Goal: Information Seeking & Learning: Learn about a topic

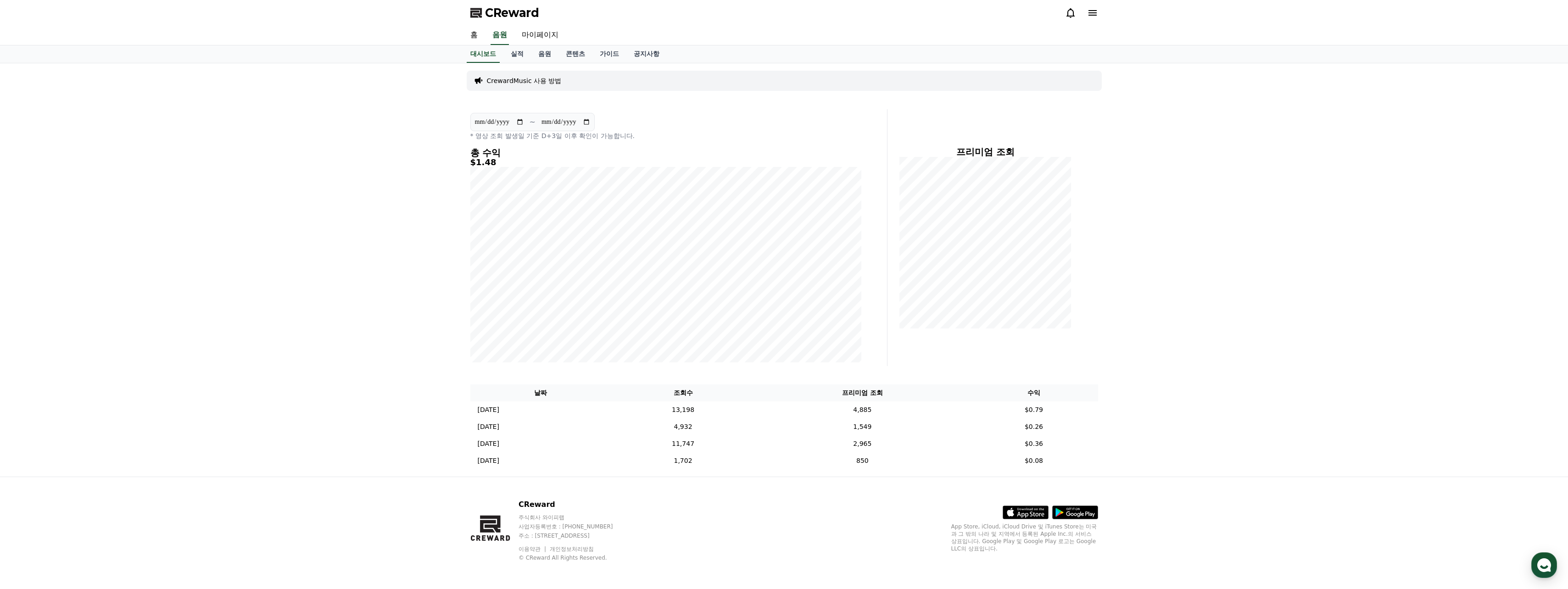
drag, startPoint x: 750, startPoint y: 69, endPoint x: 729, endPoint y: 69, distance: 21.0
drag, startPoint x: 729, startPoint y: 69, endPoint x: 719, endPoint y: 70, distance: 10.0
click at [614, 70] on div "CrewardMusic 사용 방법" at bounding box center [784, 80] width 635 height 27
drag, startPoint x: 593, startPoint y: 98, endPoint x: 576, endPoint y: 97, distance: 17.0
drag, startPoint x: 576, startPoint y: 97, endPoint x: 539, endPoint y: 79, distance: 41.1
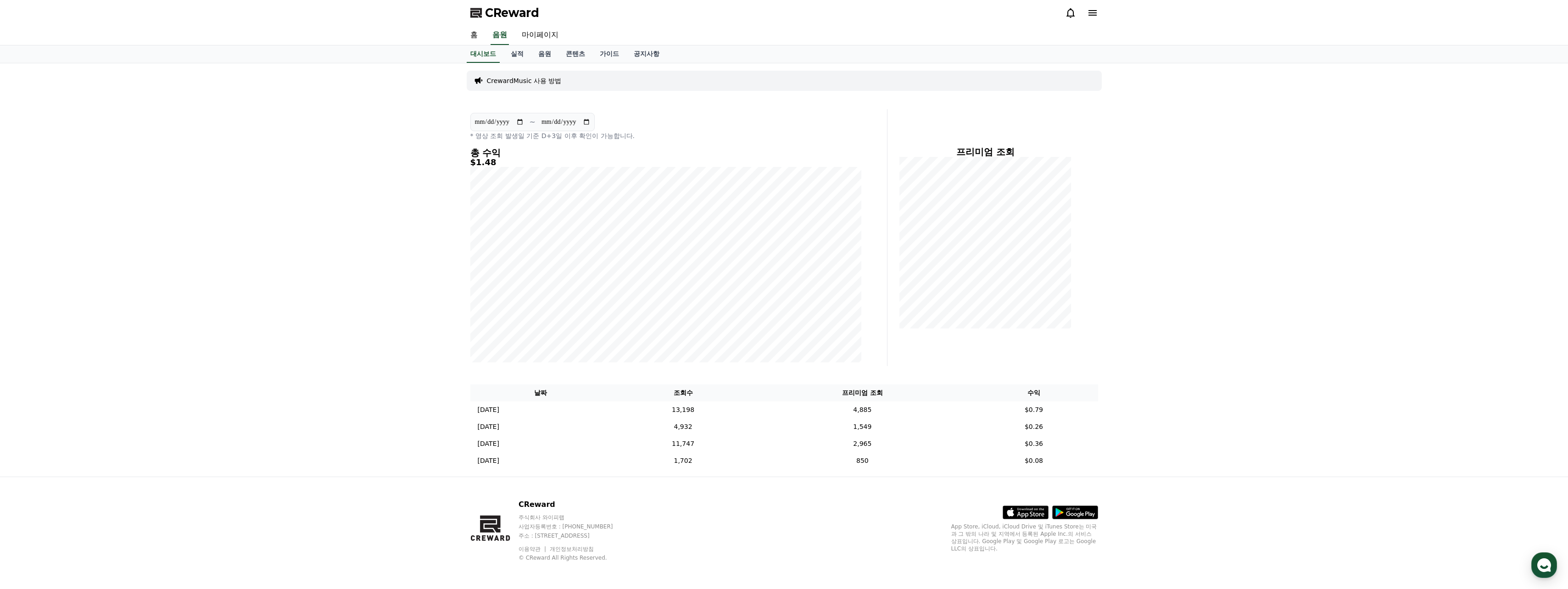
click at [539, 79] on p "CrewardMusic 사용 방법" at bounding box center [524, 80] width 75 height 9
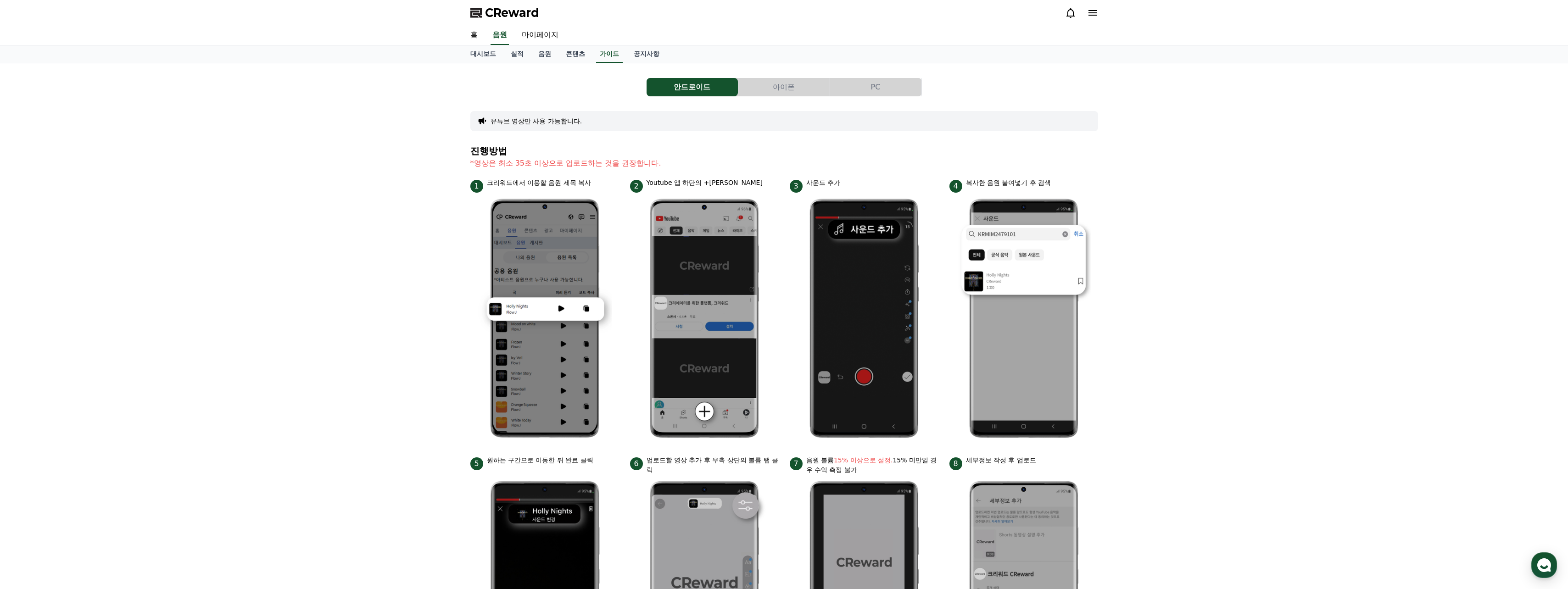
drag, startPoint x: 651, startPoint y: 121, endPoint x: 635, endPoint y: 119, distance: 16.1
drag, startPoint x: 635, startPoint y: 119, endPoint x: 615, endPoint y: 101, distance: 26.9
click at [614, 111] on div "안드로이드 아이폰 PC 유튜브 영상만 사용 가능합니다. 진행방법 *영상은 최소 35초 이상으로 업로드하는 것을 권장합니다. 1 크리워드에서 이…" at bounding box center [784, 399] width 628 height 656
drag, startPoint x: 615, startPoint y: 100, endPoint x: 630, endPoint y: 145, distance: 47.4
click at [614, 145] on div "안드로이드 아이폰 PC 유튜브 영상만 사용 가능합니다. 진행방법 *영상은 최소 35초 이상으로 업로드하는 것을 권장합니다. 1 크리워드에서 이…" at bounding box center [784, 399] width 628 height 656
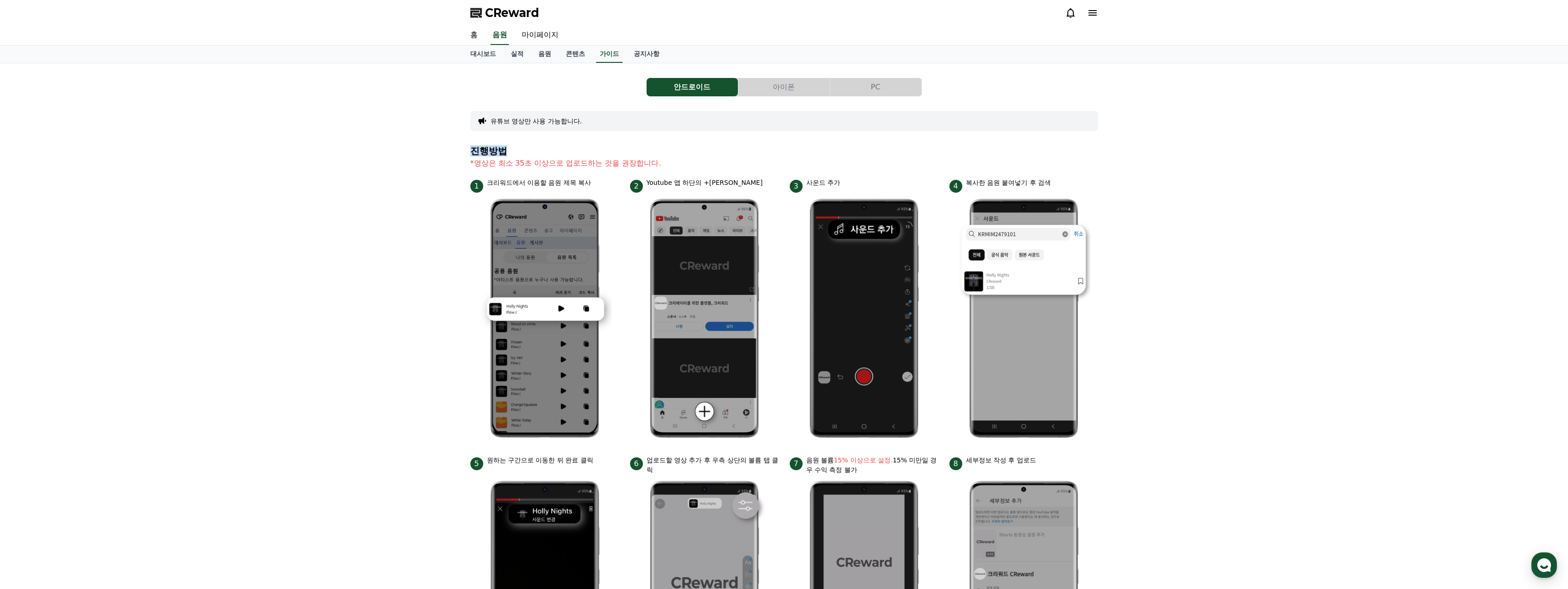
drag, startPoint x: 630, startPoint y: 145, endPoint x: 617, endPoint y: 142, distance: 13.3
drag, startPoint x: 617, startPoint y: 142, endPoint x: 601, endPoint y: 112, distance: 34.0
click at [609, 140] on div "안드로이드 아이폰 PC 유튜브 영상만 사용 가능합니다. 진행방법 *영상은 최소 35초 이상으로 업로드하는 것을 권장합니다. 1 크리워드에서 이…" at bounding box center [784, 399] width 628 height 656
drag, startPoint x: 595, startPoint y: 90, endPoint x: 584, endPoint y: 91, distance: 11.0
click at [584, 91] on div "안드로이드 아이폰 PC" at bounding box center [784, 87] width 628 height 18
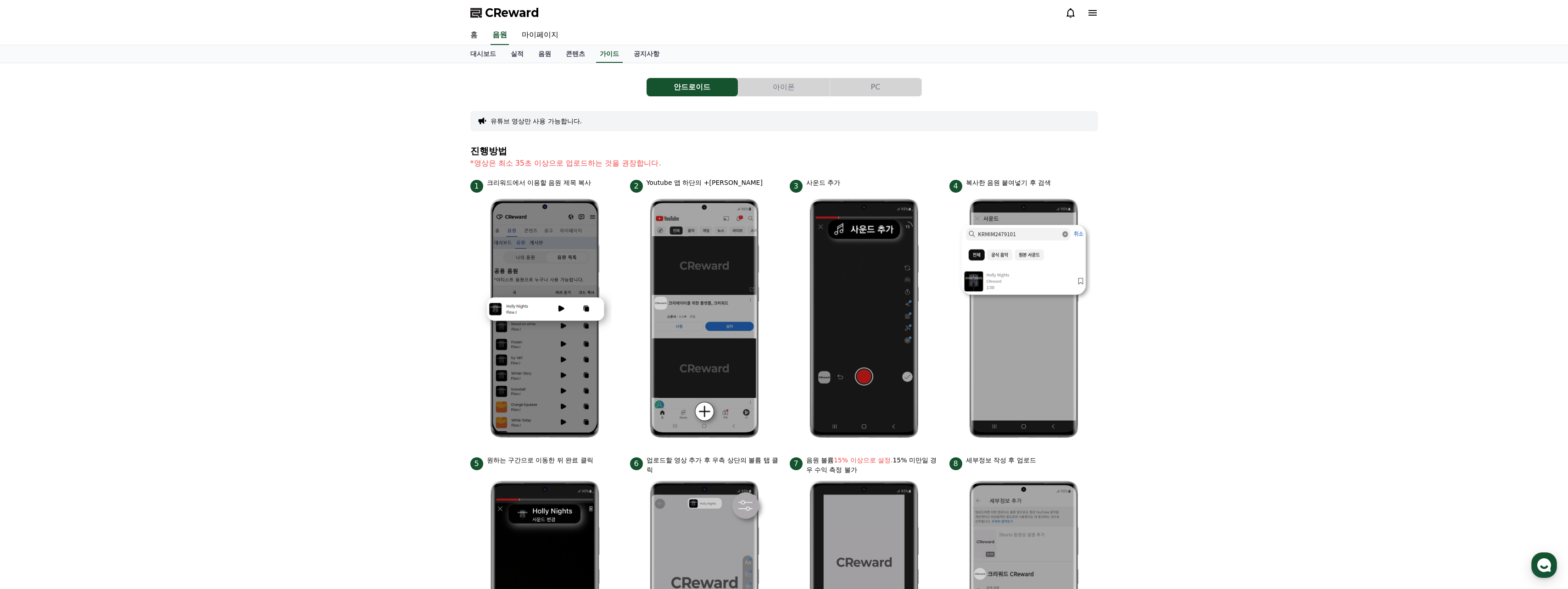
drag, startPoint x: 639, startPoint y: 93, endPoint x: 622, endPoint y: 81, distance: 20.8
click at [614, 92] on div "안드로이드 아이폰 PC" at bounding box center [784, 87] width 628 height 18
click at [522, 56] on link "실적" at bounding box center [517, 54] width 27 height 18
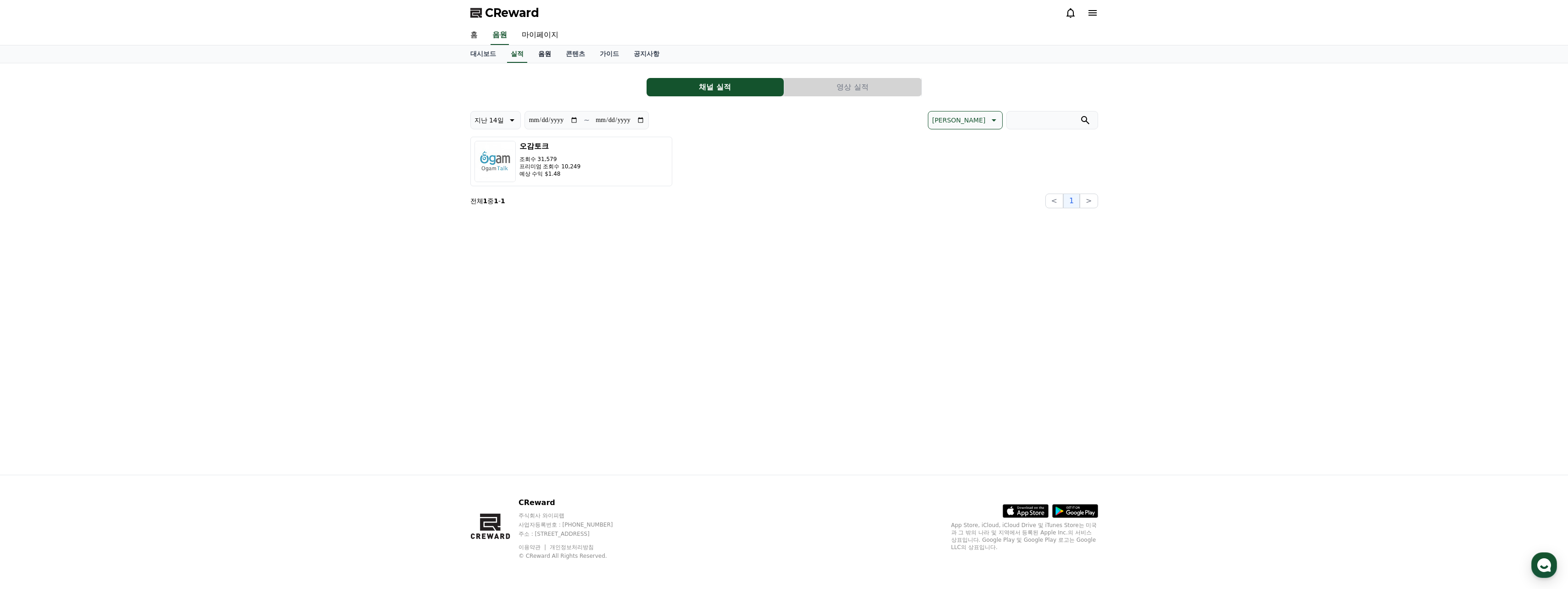
click at [550, 55] on link "음원" at bounding box center [544, 54] width 27 height 18
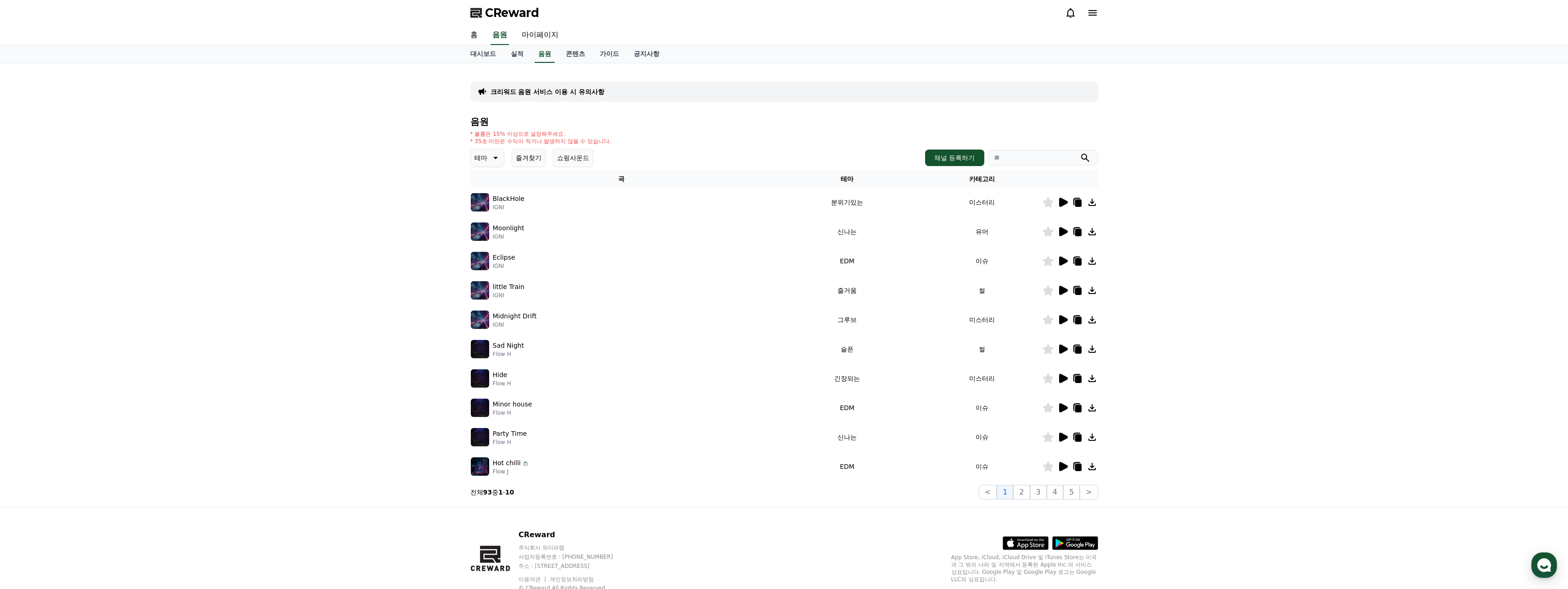
drag, startPoint x: 785, startPoint y: 105, endPoint x: 771, endPoint y: 107, distance: 14.1
drag, startPoint x: 771, startPoint y: 107, endPoint x: 763, endPoint y: 106, distance: 8.1
click at [614, 107] on div "크리워드 음원 서비스 이용 시 유의사항 음원 * 볼륨은 15% 이상으로 설정해주세요. * 35초 미만은 수익이 적거나 발생하지 않을 수 있습니…" at bounding box center [784, 285] width 628 height 429
drag, startPoint x: 723, startPoint y: 99, endPoint x: 718, endPoint y: 99, distance: 5.0
drag, startPoint x: 718, startPoint y: 99, endPoint x: 689, endPoint y: 85, distance: 32.2
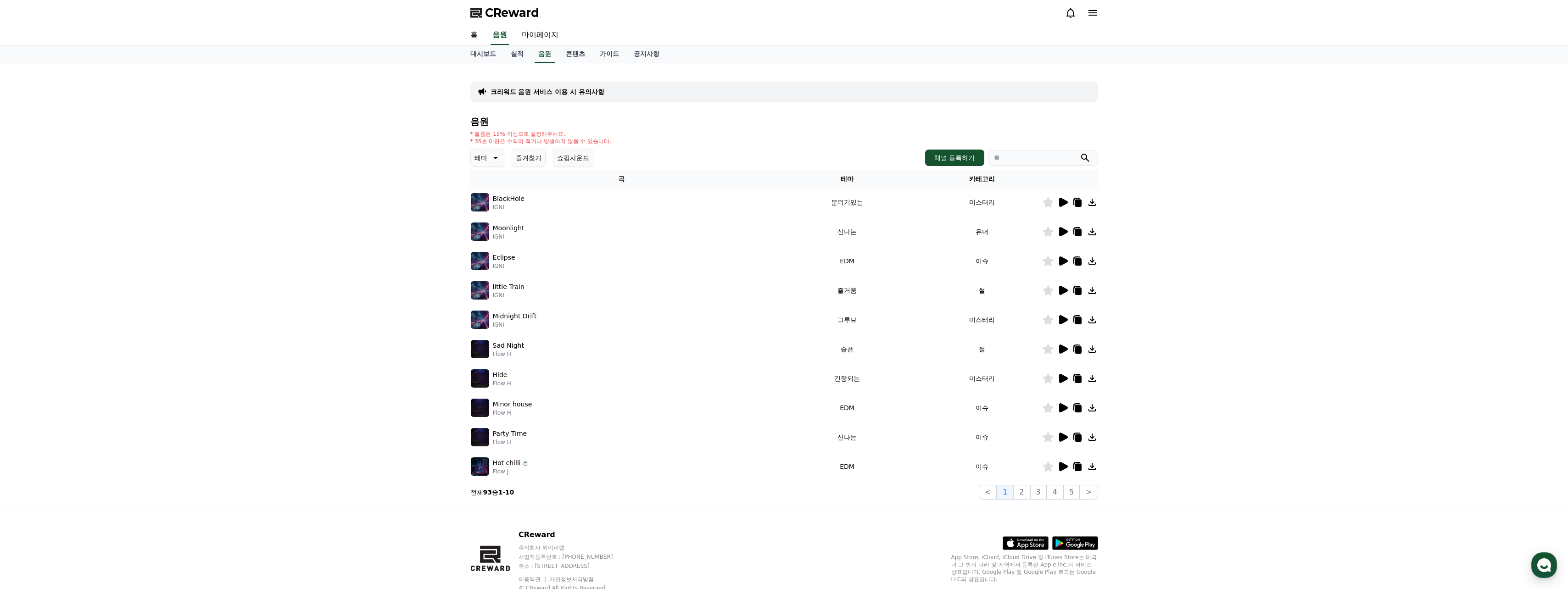
click at [614, 98] on div "크리워드 음원 서비스 이용 시 유의사항" at bounding box center [784, 91] width 628 height 20
click at [614, 54] on link "공지사항" at bounding box center [646, 54] width 40 height 18
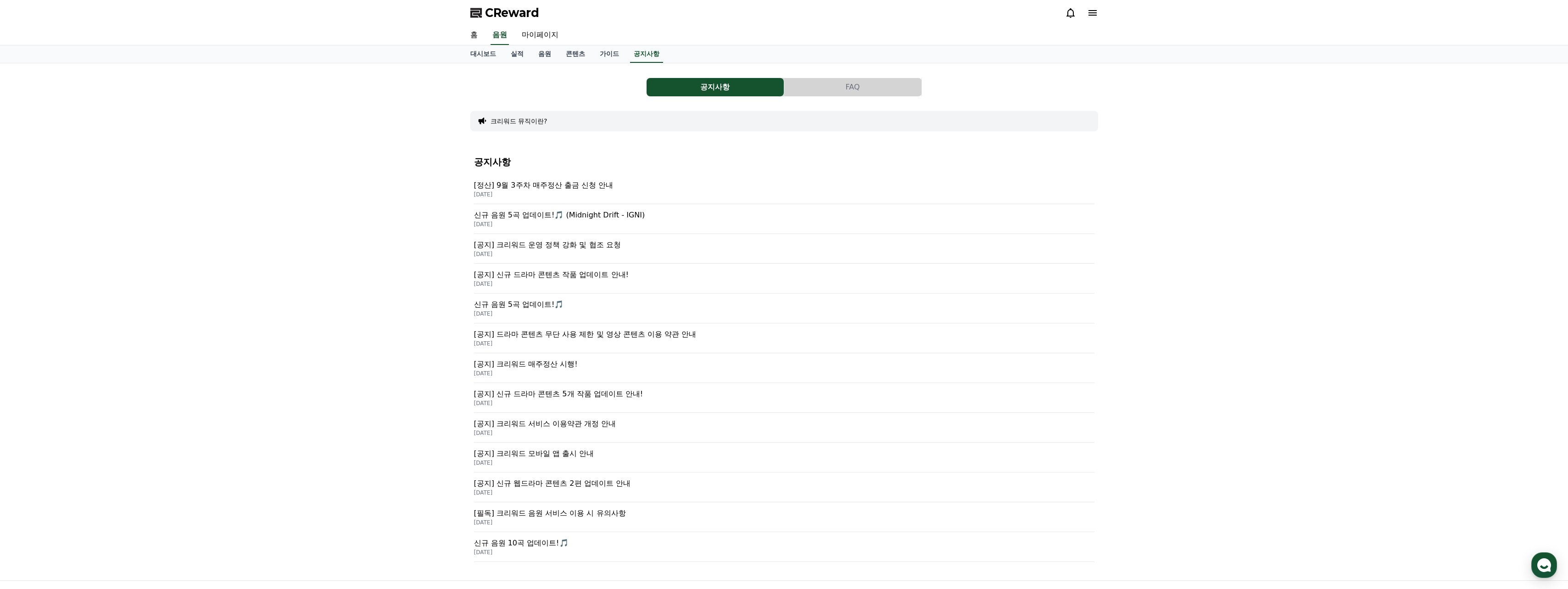
drag, startPoint x: 594, startPoint y: 167, endPoint x: 583, endPoint y: 165, distance: 11.2
click at [583, 165] on h4 "공지사항" at bounding box center [784, 162] width 620 height 10
click at [593, 185] on p "[정산] 9월 3주차 매주정산 출금 신청 안내" at bounding box center [784, 186] width 620 height 11
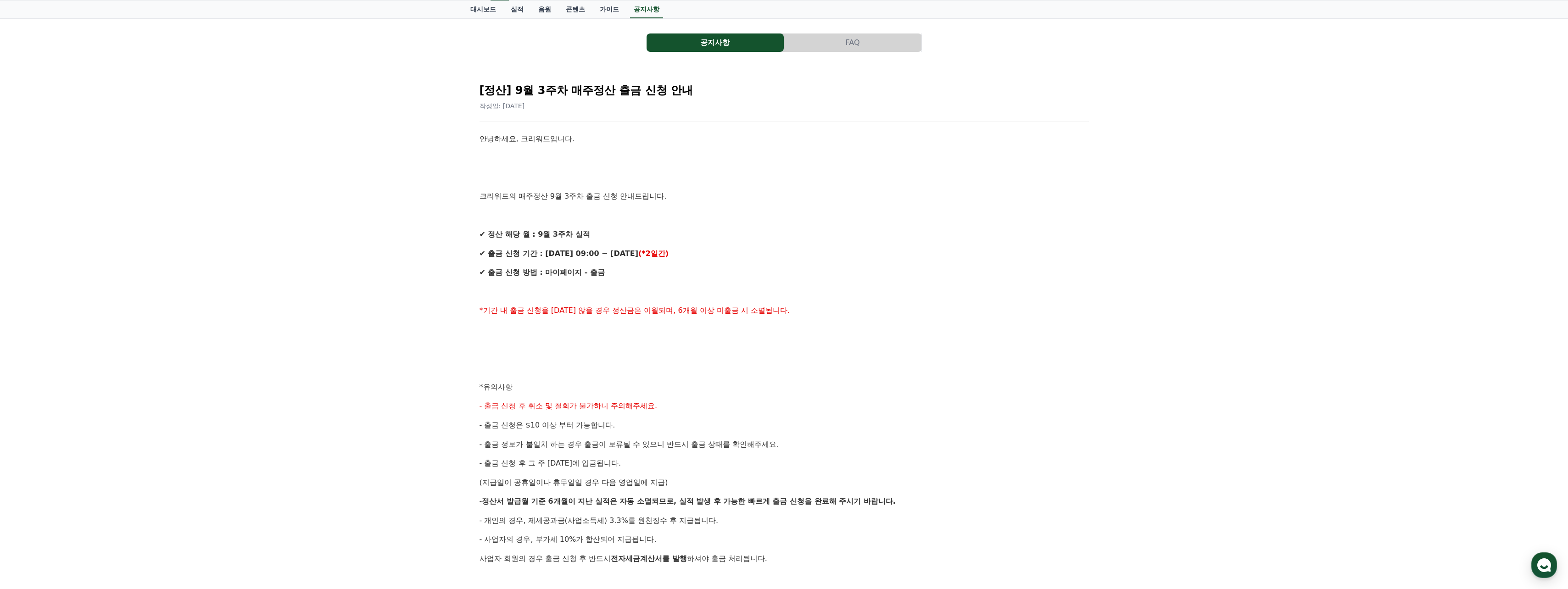
scroll to position [46, 0]
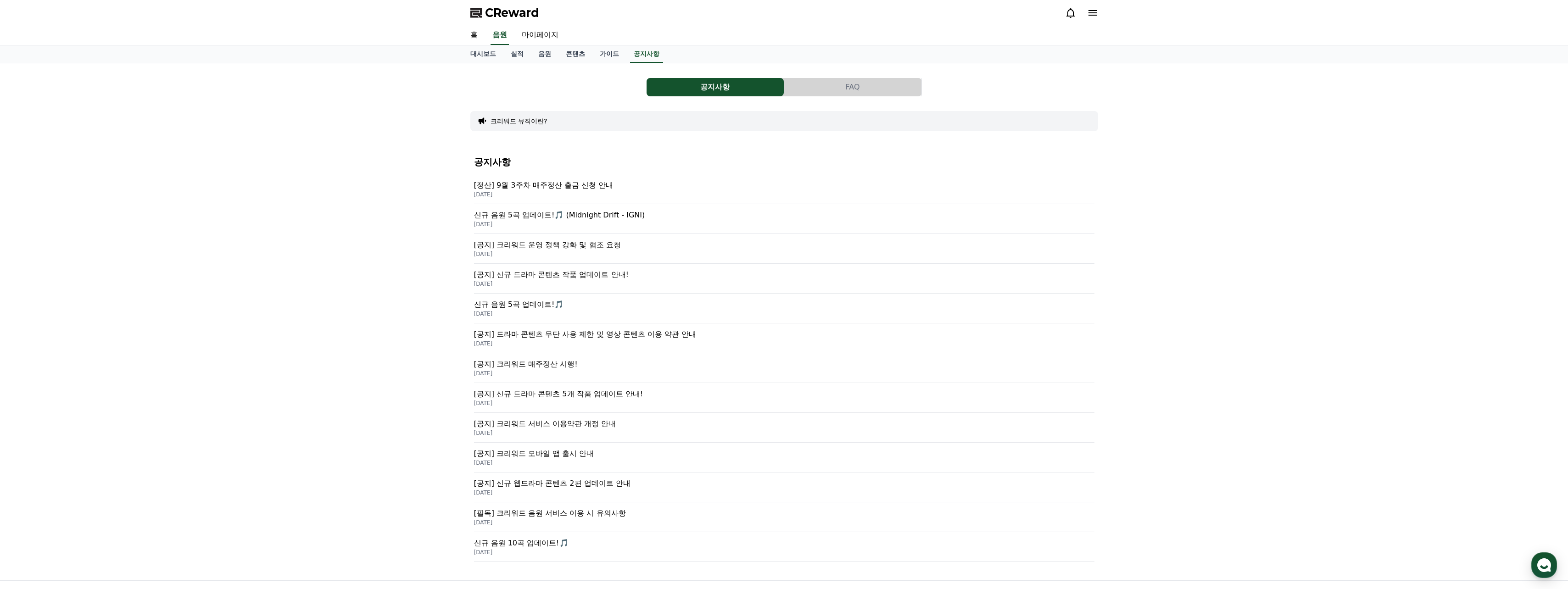
drag, startPoint x: 583, startPoint y: 142, endPoint x: 570, endPoint y: 141, distance: 13.0
click at [564, 139] on div "공지사항 FAQ 크리워드 뮤직이란? 공지사항 [정산] 9월 3주차 매주정산 출금 신청 안내 [DATE] 신규 음원 5곡 업데이트!🎵 (Midn…" at bounding box center [784, 321] width 628 height 502
drag, startPoint x: 612, startPoint y: 156, endPoint x: 600, endPoint y: 155, distance: 12.0
click at [598, 154] on div "공지사항 [정산] 9월 3주차 매주정산 출금 신청 안내 [DATE] 신규 음원 5곡 업데이트!🎵 (Midnight Drift - IGNI) […" at bounding box center [784, 360] width 620 height 420
click at [584, 246] on p "[공지] 크리워드 운영 정책 강화 및 협조 요청" at bounding box center [784, 245] width 620 height 11
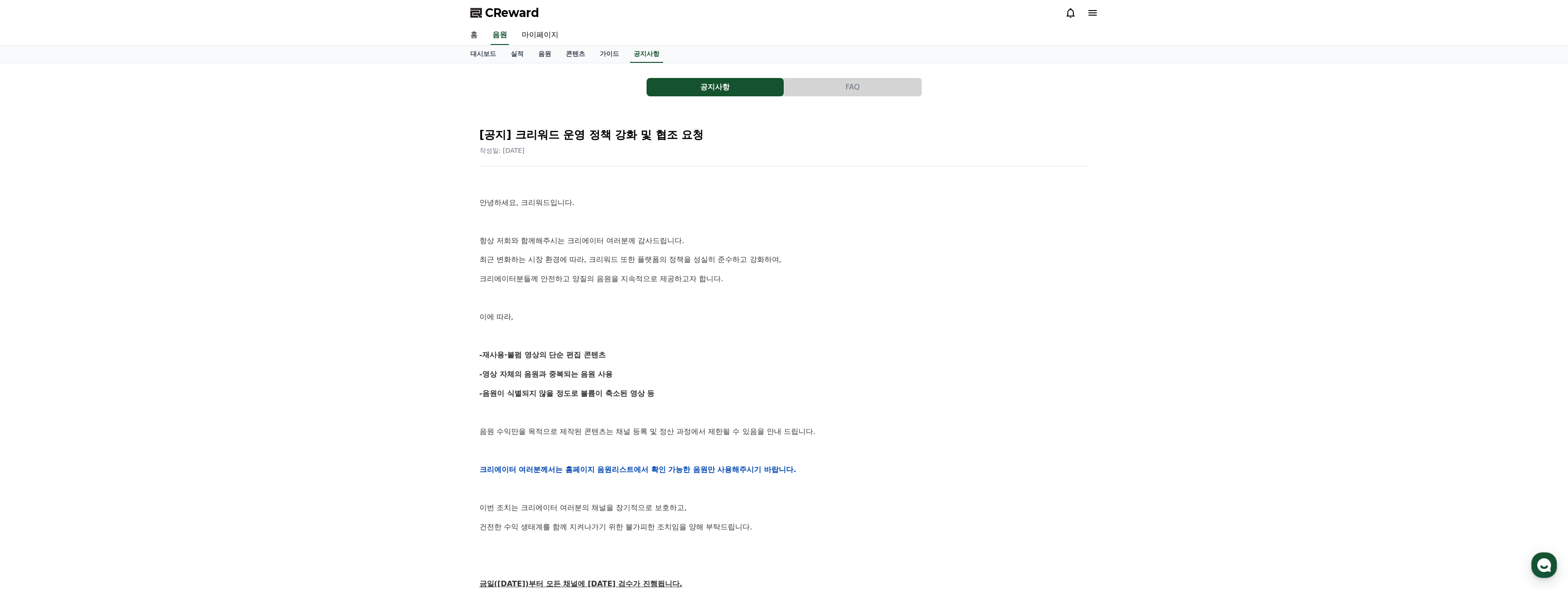
drag, startPoint x: 591, startPoint y: 227, endPoint x: 581, endPoint y: 226, distance: 10.0
click at [581, 226] on p at bounding box center [784, 221] width 609 height 12
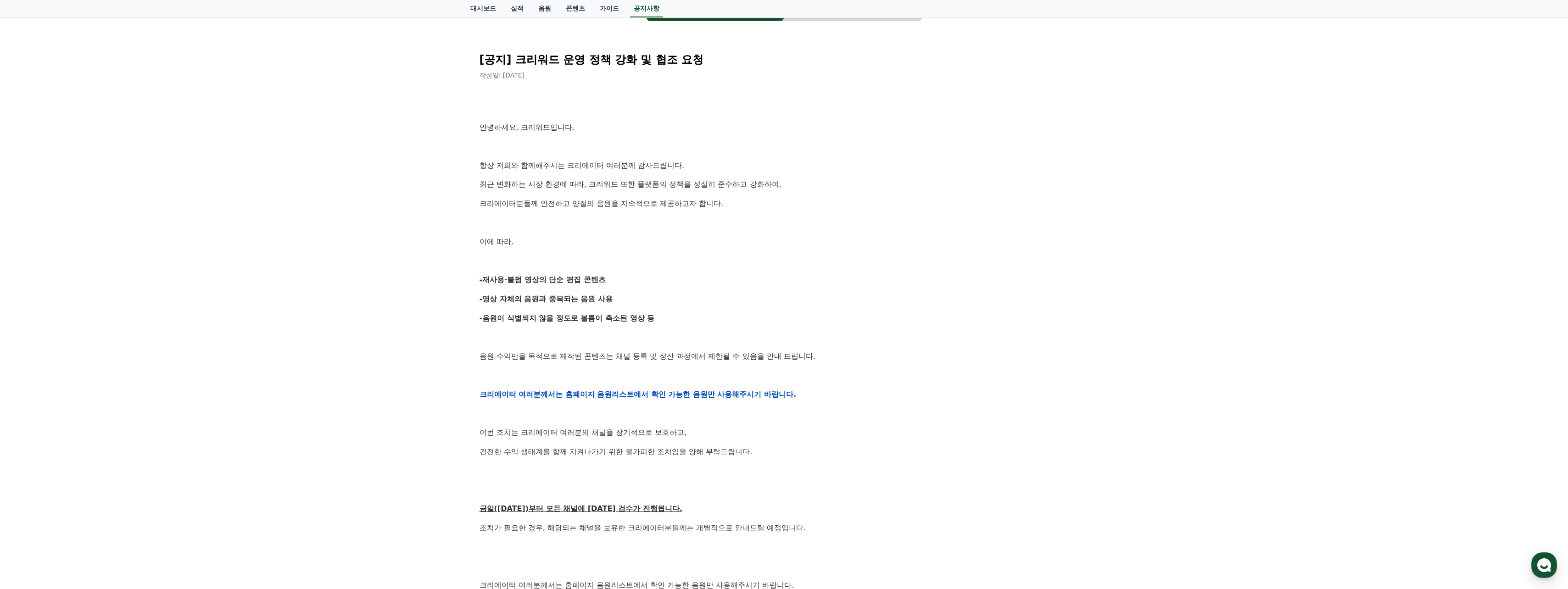
scroll to position [184, 0]
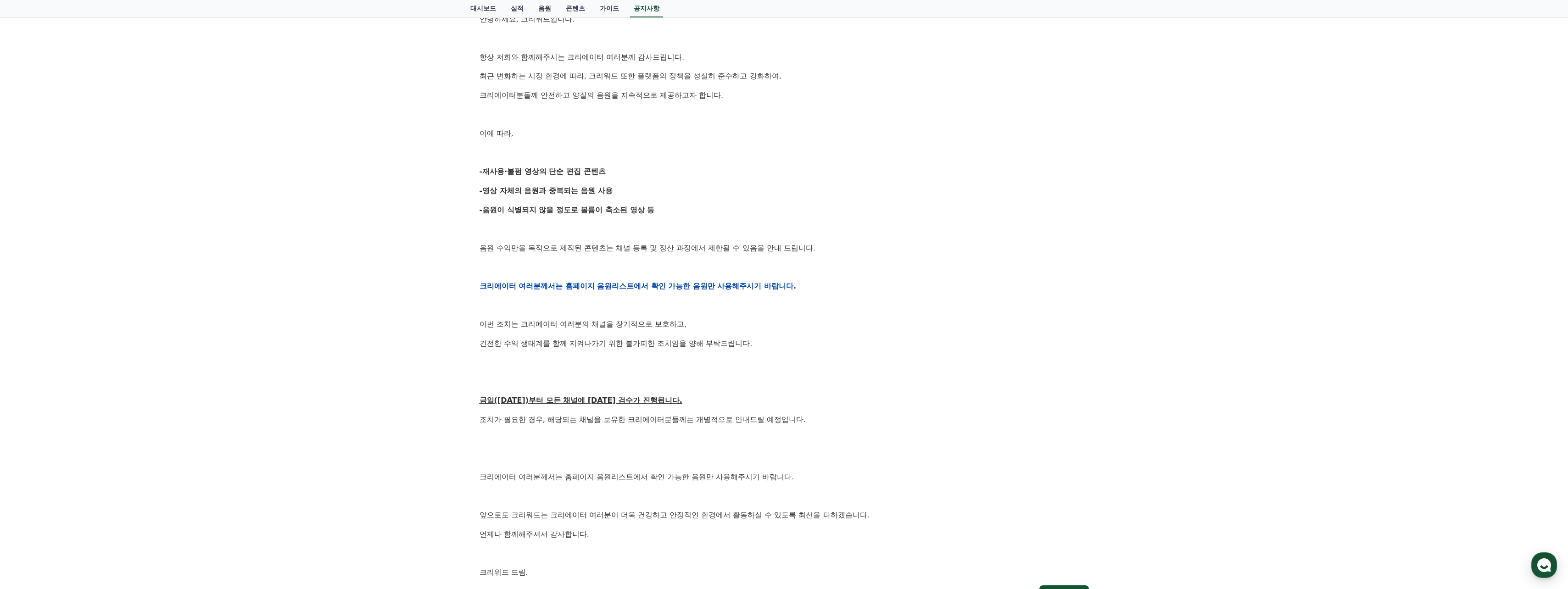
drag, startPoint x: 601, startPoint y: 208, endPoint x: 596, endPoint y: 207, distance: 5.1
click at [592, 206] on strong "-음원이 식별되지 않을 정도로 볼륨이 축소된 영상 등" at bounding box center [567, 210] width 175 height 9
drag, startPoint x: 615, startPoint y: 183, endPoint x: 629, endPoint y: 212, distance: 32.2
click at [614, 212] on div "안녕하세요, 크리워드입니다. 항상 저희와 함께해주시는 크리에이터 여러분께 감사드립니다. 최근 변화하는 시장 환경에 따라, 크리워드 또한 플랫폼…" at bounding box center [784, 286] width 609 height 584
drag, startPoint x: 629, startPoint y: 212, endPoint x: 611, endPoint y: 206, distance: 19.0
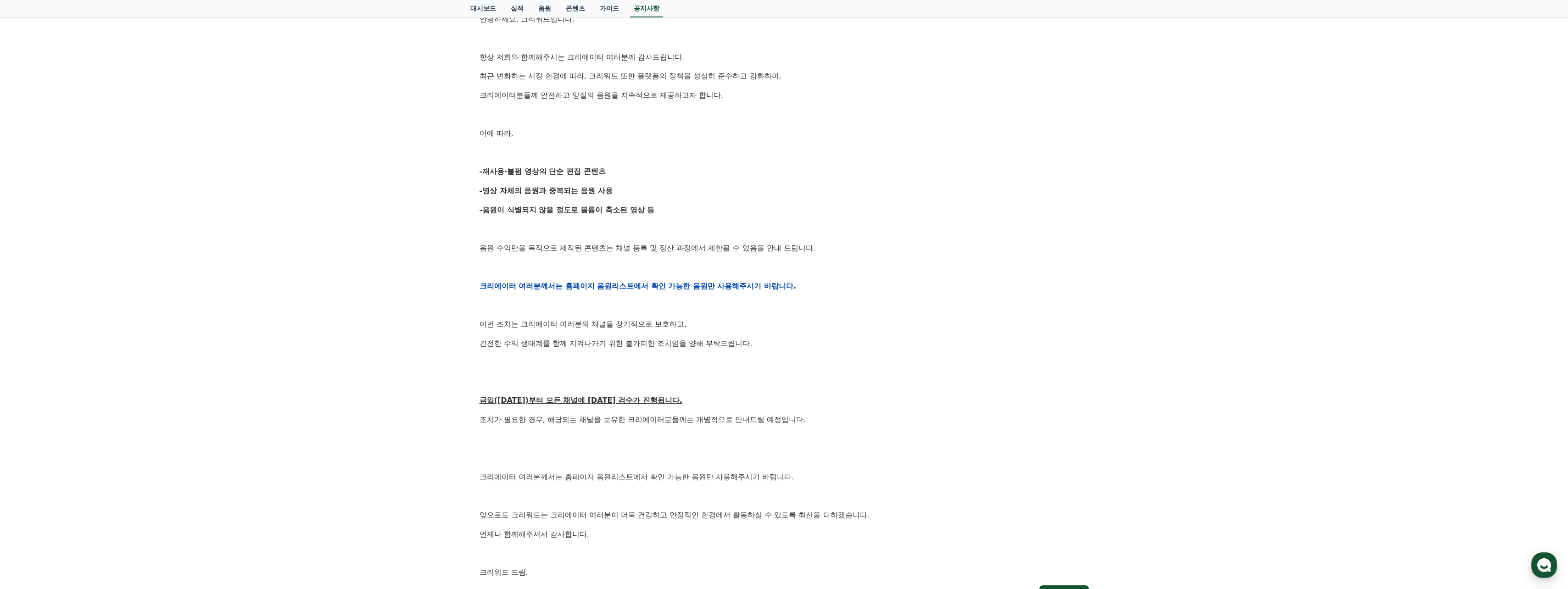
drag, startPoint x: 611, startPoint y: 206, endPoint x: 603, endPoint y: 206, distance: 8.0
click at [601, 206] on strong "-음원이 식별되지 않을 정도로 볼륨이 축소된 영상 등" at bounding box center [567, 210] width 175 height 9
click at [606, 184] on div "안녕하세요, 크리워드입니다. 항상 저희와 함께해주시는 크리에이터 여러분께 감사드립니다. 최근 변화하는 시장 환경에 따라, 크리워드 또한 플랫폼…" at bounding box center [784, 286] width 609 height 584
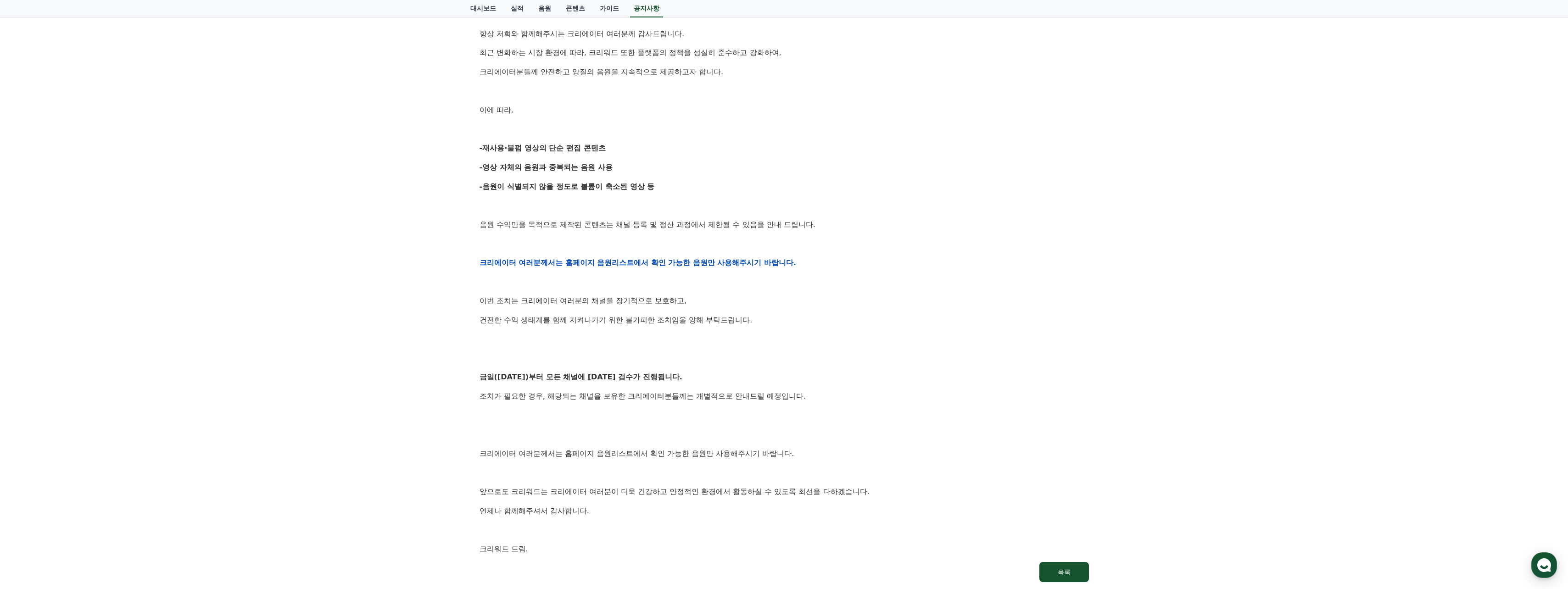
scroll to position [275, 0]
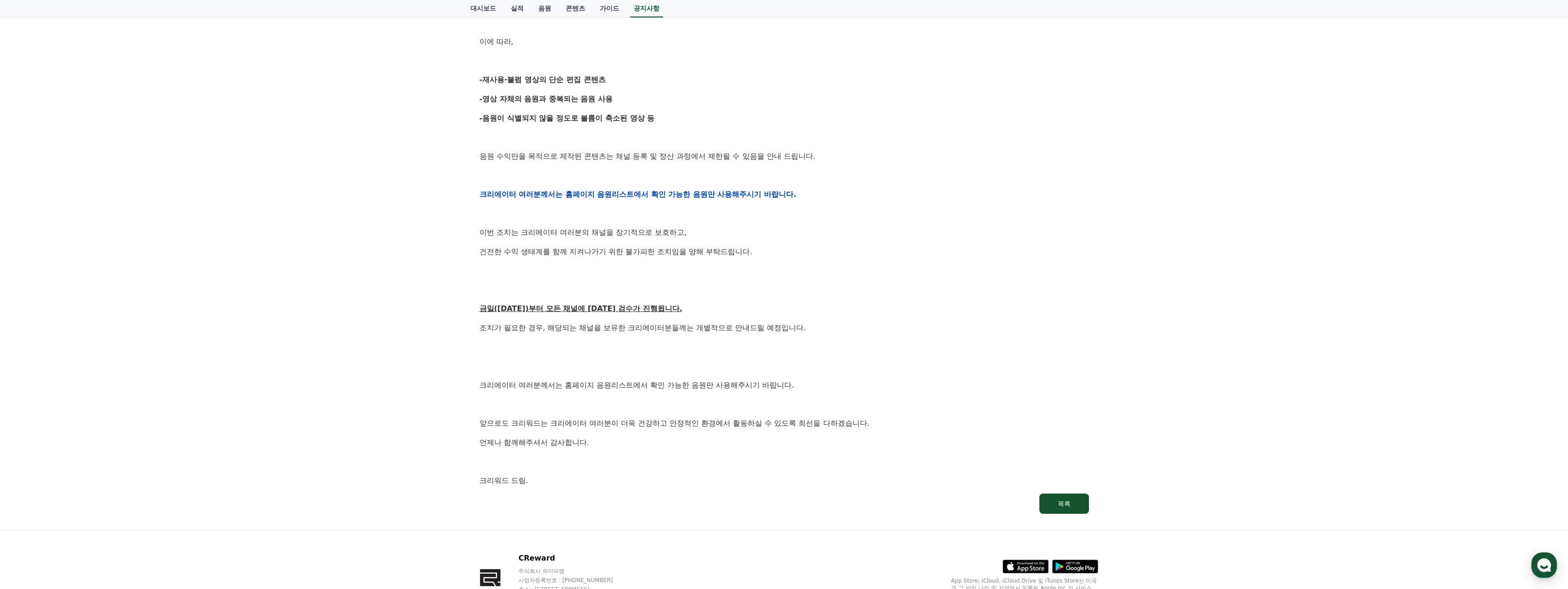
drag, startPoint x: 637, startPoint y: 184, endPoint x: 628, endPoint y: 186, distance: 9.2
click at [614, 186] on div "안녕하세요, 크리워드입니다. 항상 저희와 함께해주시는 크리에이터 여러분께 감사드립니다. 최근 변화하는 시장 환경에 따라, 크리워드 또한 플랫폼…" at bounding box center [784, 194] width 609 height 584
drag, startPoint x: 628, startPoint y: 175, endPoint x: 620, endPoint y: 174, distance: 8.1
click at [614, 174] on p at bounding box center [784, 175] width 609 height 12
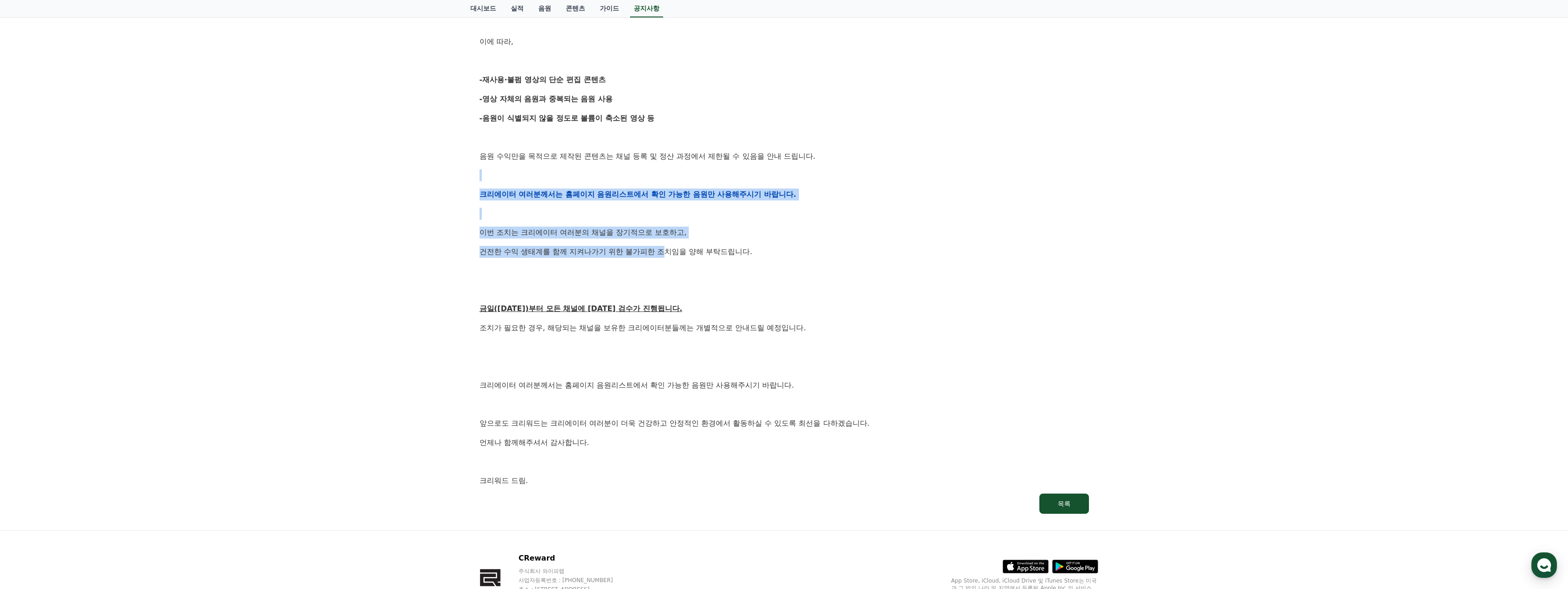
drag, startPoint x: 644, startPoint y: 170, endPoint x: 669, endPoint y: 239, distance: 73.4
click at [614, 239] on div "안녕하세요, 크리워드입니다. 항상 저희와 함께해주시는 크리에이터 여러분께 감사드립니다. 최근 변화하는 시장 환경에 따라, 크리워드 또한 플랫폼…" at bounding box center [784, 194] width 609 height 584
drag, startPoint x: 669, startPoint y: 239, endPoint x: 653, endPoint y: 233, distance: 17.1
drag, startPoint x: 653, startPoint y: 233, endPoint x: 632, endPoint y: 228, distance: 21.6
drag, startPoint x: 632, startPoint y: 228, endPoint x: 626, endPoint y: 225, distance: 6.7
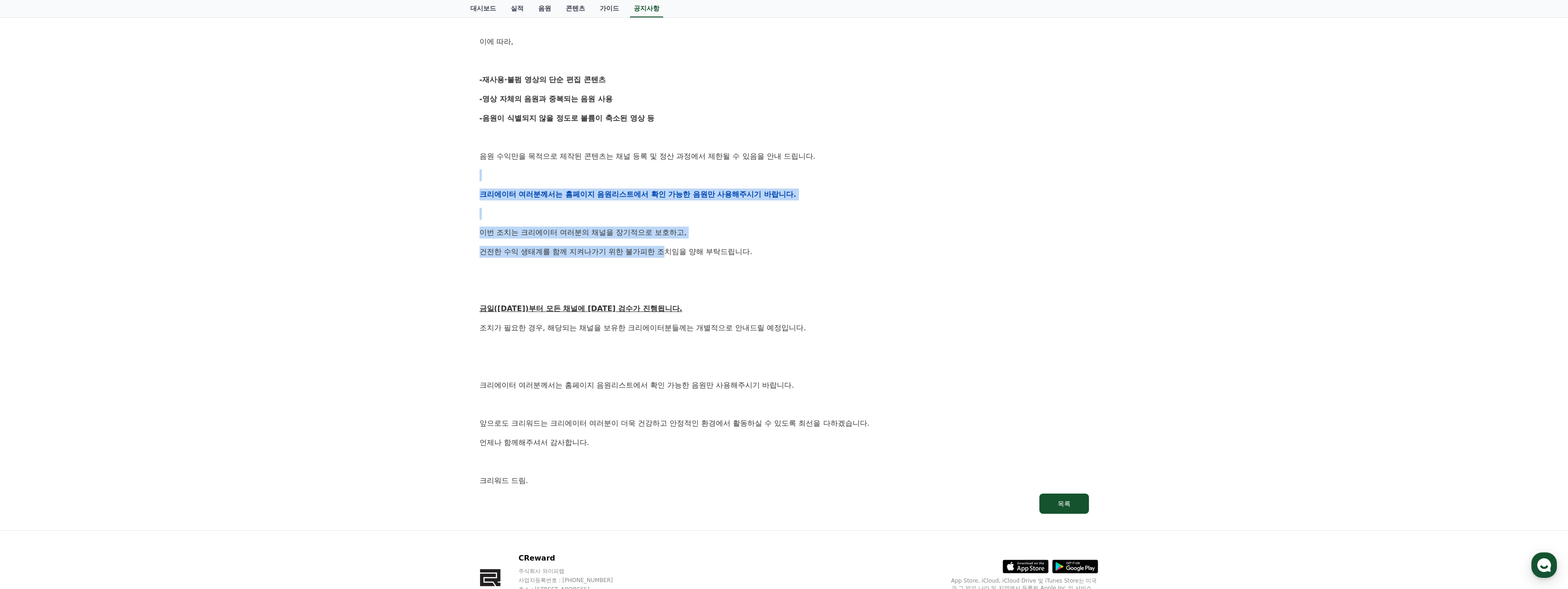
click at [614, 223] on div "안녕하세요, 크리워드입니다. 항상 저희와 함께해주시는 크리에이터 여러분께 감사드립니다. 최근 변화하는 시장 환경에 따라, 크리워드 또한 플랫폼…" at bounding box center [784, 194] width 609 height 584
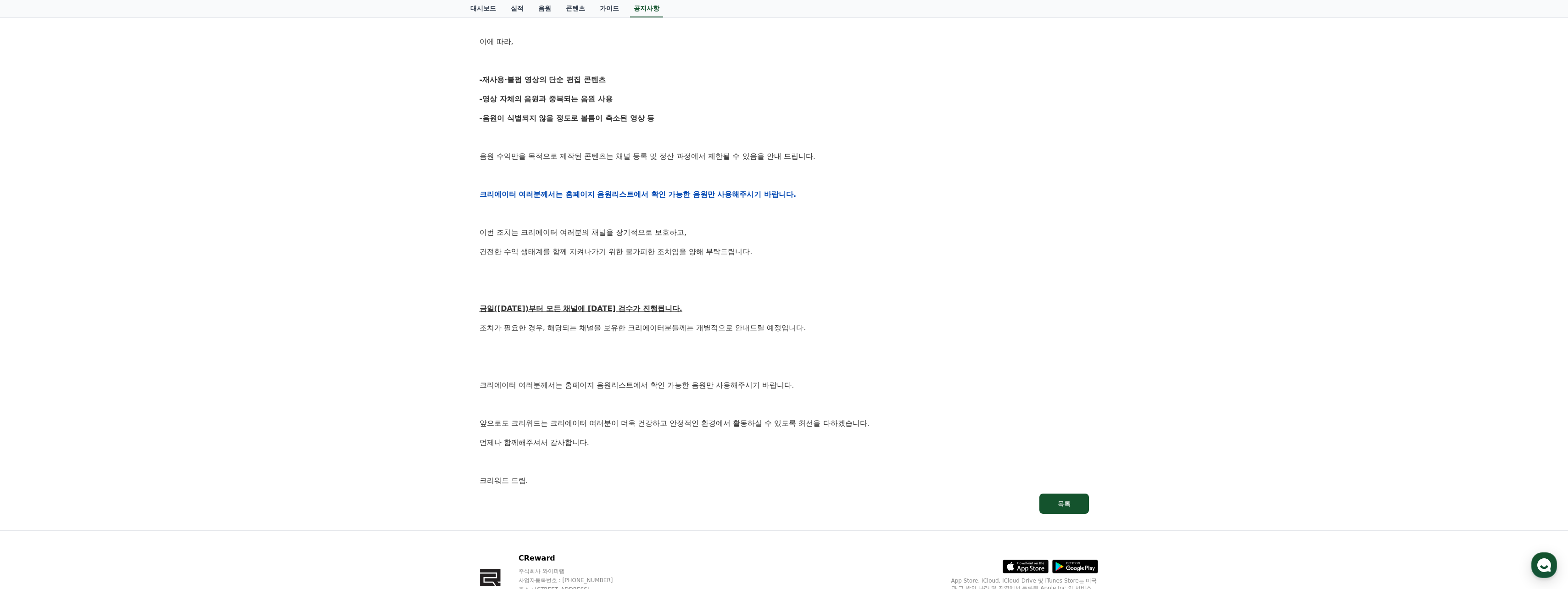
click at [614, 206] on div "안녕하세요, 크리워드입니다. 항상 저희와 함께해주시는 크리에이터 여러분께 감사드립니다. 최근 변화하는 시장 환경에 따라, 크리워드 또한 플랫폼…" at bounding box center [784, 194] width 609 height 584
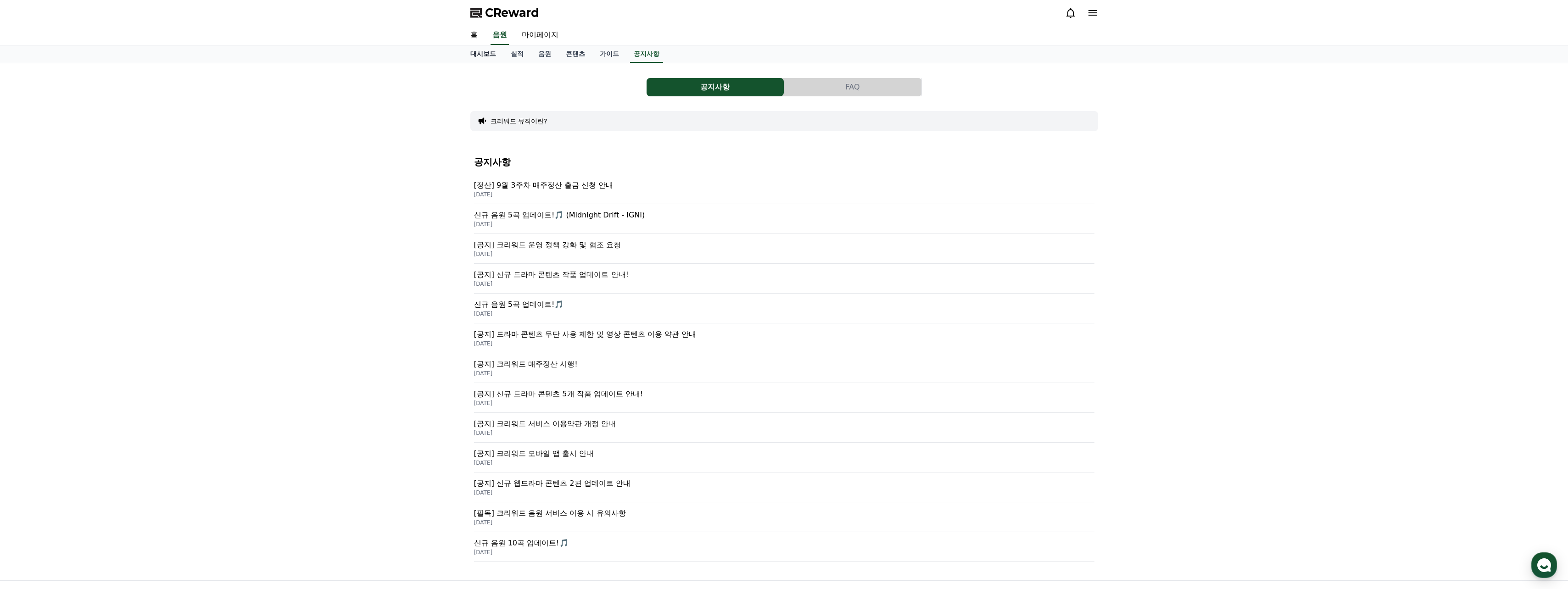
click at [482, 55] on link "대시보드" at bounding box center [483, 54] width 40 height 18
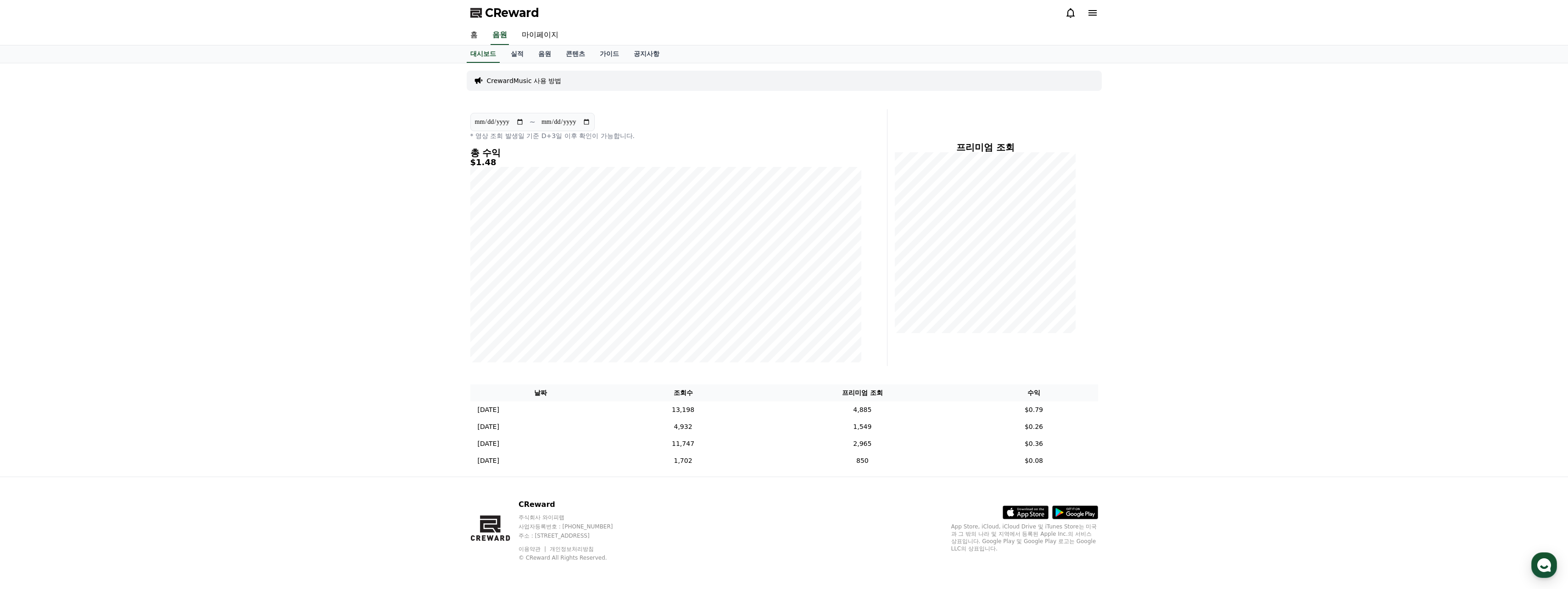
drag, startPoint x: 756, startPoint y: 23, endPoint x: 733, endPoint y: 25, distance: 23.1
drag, startPoint x: 733, startPoint y: 25, endPoint x: 727, endPoint y: 23, distance: 6.3
click at [614, 23] on div "CReward" at bounding box center [784, 13] width 642 height 26
